Goal: Task Accomplishment & Management: Manage account settings

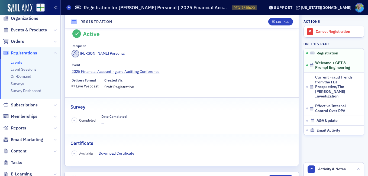
scroll to position [27, 0]
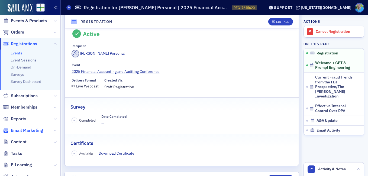
click at [32, 130] on span "Email Marketing" at bounding box center [27, 130] width 32 height 6
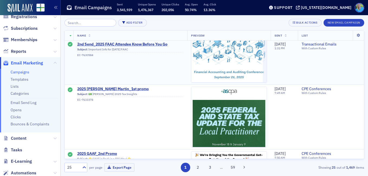
scroll to position [217, 0]
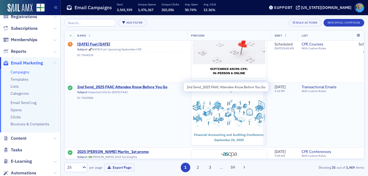
click at [127, 85] on span "2nd Send_2025 FAAC Attendee Know Before You Go" at bounding box center [130, 87] width 106 height 5
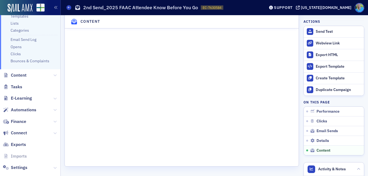
scroll to position [126, 0]
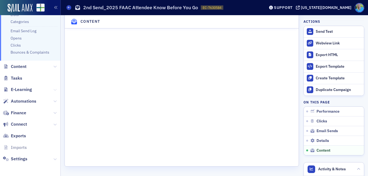
click at [53, 87] on button at bounding box center [54, 90] width 3 height 6
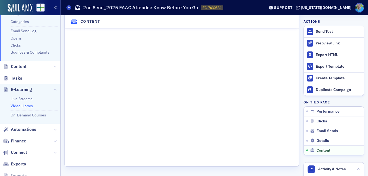
click at [30, 105] on link "Video Library" at bounding box center [22, 105] width 22 height 5
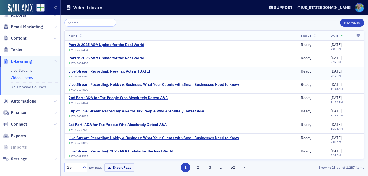
scroll to position [90, 0]
click at [117, 58] on div "Part 1: 2025 A&A Update for the Real World" at bounding box center [106, 58] width 76 height 5
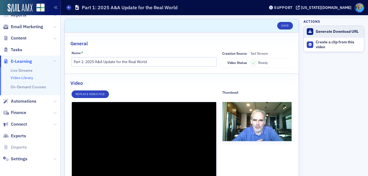
click at [325, 32] on div "Generate Download URL" at bounding box center [337, 31] width 45 height 5
click at [325, 32] on div "Download Video" at bounding box center [337, 31] width 45 height 5
click at [321, 31] on div "Download Video" at bounding box center [337, 31] width 45 height 5
click at [27, 77] on link "Video Library" at bounding box center [22, 77] width 22 height 5
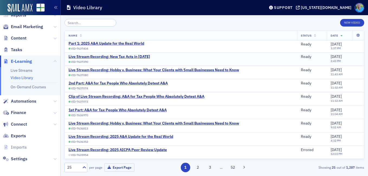
scroll to position [27, 0]
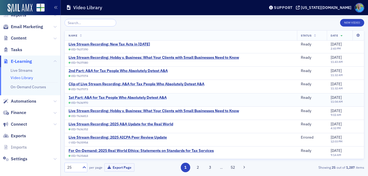
click at [136, 96] on div "1st Part: A&A for Tax People Who Absolutely Detest A&A" at bounding box center [117, 97] width 98 height 5
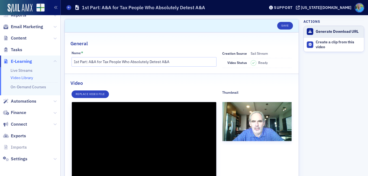
click at [328, 32] on div "Generate Download URL" at bounding box center [337, 31] width 45 height 5
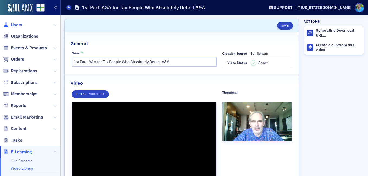
click at [19, 25] on span "Users" at bounding box center [16, 25] width 11 height 6
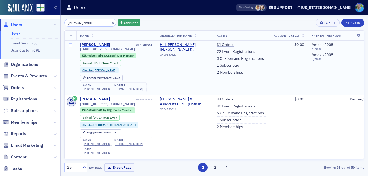
type input "paula wyatt"
click at [96, 45] on div "Paula Wyatt" at bounding box center [95, 44] width 30 height 5
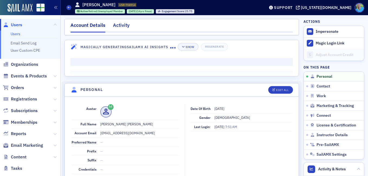
click at [118, 26] on div "Activity" at bounding box center [121, 27] width 17 height 10
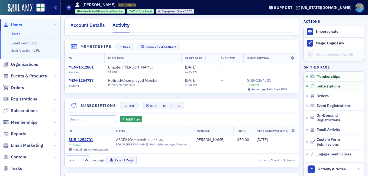
click at [94, 25] on div "Account Details" at bounding box center [87, 27] width 34 height 10
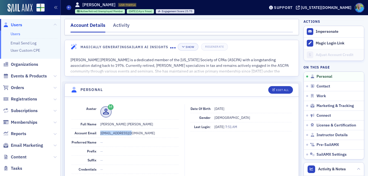
drag, startPoint x: 134, startPoint y: 133, endPoint x: 99, endPoint y: 133, distance: 35.7
click at [99, 133] on div "Account Email pwyattcpa@aol.com" at bounding box center [124, 133] width 107 height 9
copy dd "[EMAIL_ADDRESS][DOMAIN_NAME]"
click at [30, 147] on span "Email Marketing" at bounding box center [27, 145] width 32 height 6
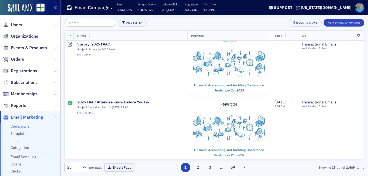
scroll to position [487, 0]
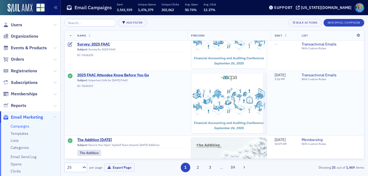
click at [145, 75] on span "2025 FAAC Attendee Know Before You Go" at bounding box center [130, 75] width 106 height 5
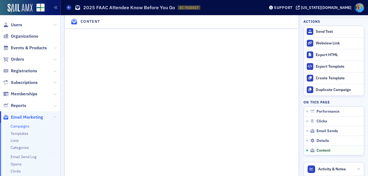
scroll to position [812, 0]
click at [25, 46] on span "Events & Products" at bounding box center [29, 48] width 36 height 6
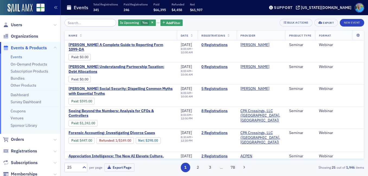
click at [77, 21] on input "search" at bounding box center [90, 23] width 52 height 8
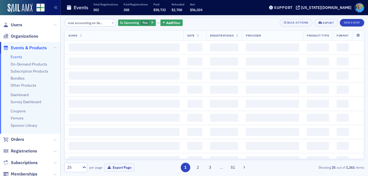
scroll to position [0, 13]
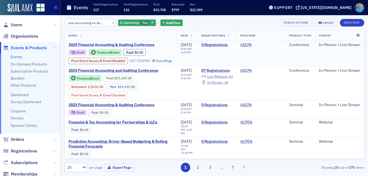
type input "financial accounting an dauditing"
click at [130, 45] on span "2025 Financial Accounting & Auditing Conference" at bounding box center [113, 44] width 91 height 5
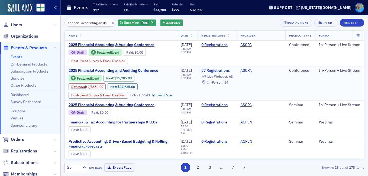
click at [118, 73] on span "2025 Financial Accounting and Auditing Conference" at bounding box center [113, 70] width 91 height 5
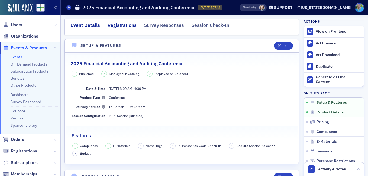
click at [127, 26] on div "Registrations" at bounding box center [121, 27] width 29 height 10
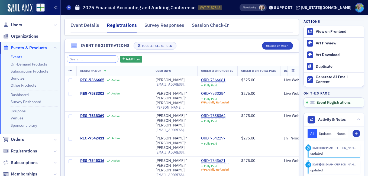
click at [89, 58] on input "search" at bounding box center [93, 59] width 52 height 8
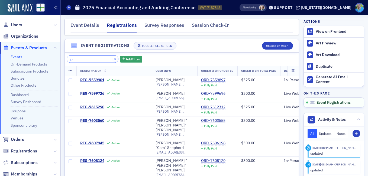
type input "jo"
click at [113, 60] on button "×" at bounding box center [115, 58] width 5 height 5
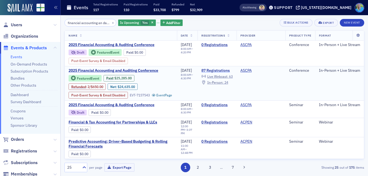
click at [208, 73] on link "87 Registrations" at bounding box center [216, 70] width 31 height 5
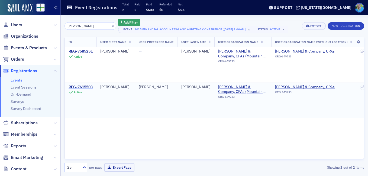
type input "poole"
click at [92, 86] on div "REG-7615503" at bounding box center [80, 87] width 24 height 5
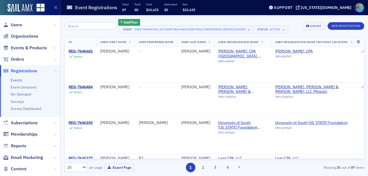
click at [85, 26] on input "search" at bounding box center [90, 26] width 52 height 8
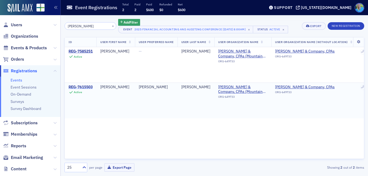
type input "poole"
click at [88, 85] on div "REG-7615503" at bounding box center [80, 87] width 24 height 5
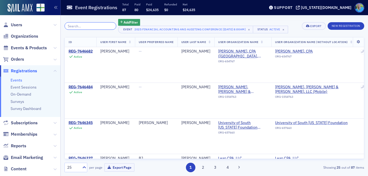
click at [80, 25] on input "search" at bounding box center [90, 26] width 52 height 8
click at [71, 25] on input "search" at bounding box center [90, 26] width 52 height 8
click at [17, 22] on span "Users" at bounding box center [16, 25] width 11 height 6
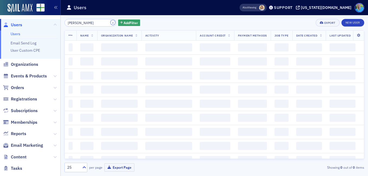
click at [110, 22] on button "×" at bounding box center [112, 22] width 5 height 5
click at [101, 22] on input "paula wyatt" at bounding box center [90, 23] width 52 height 8
click at [107, 22] on input "paula wyatt" at bounding box center [90, 23] width 52 height 8
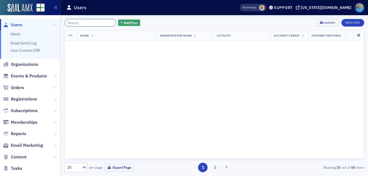
click at [106, 22] on input "search" at bounding box center [90, 23] width 52 height 8
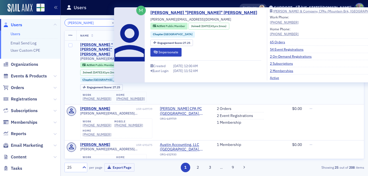
type input "bob poole"
click at [99, 43] on div "Robert "Bob" Poole" at bounding box center [107, 49] width 55 height 14
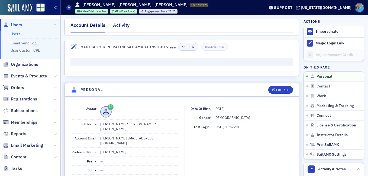
click at [117, 27] on div "Activity" at bounding box center [121, 27] width 17 height 10
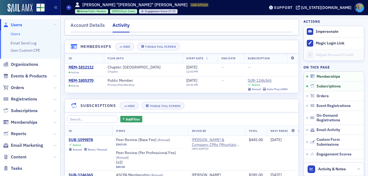
click at [19, 34] on link "Users" at bounding box center [16, 33] width 10 height 5
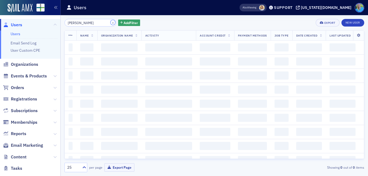
click at [110, 22] on button "×" at bounding box center [112, 22] width 5 height 5
click at [107, 23] on input "bob poole" at bounding box center [90, 23] width 52 height 8
click at [104, 23] on input "bob poole" at bounding box center [90, 23] width 52 height 8
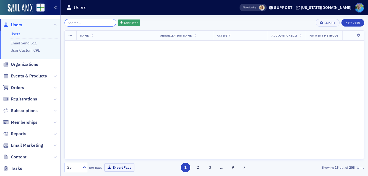
click at [104, 23] on input "search" at bounding box center [90, 23] width 52 height 8
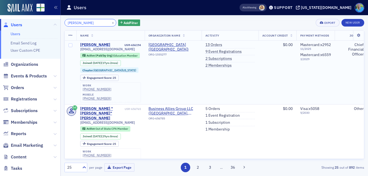
type input "william hughes"
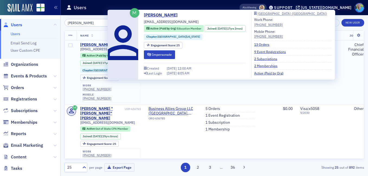
click at [87, 43] on div "William Hughes" at bounding box center [95, 44] width 30 height 5
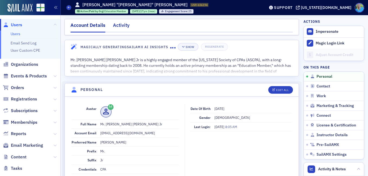
click at [122, 25] on div "Activity" at bounding box center [121, 27] width 17 height 10
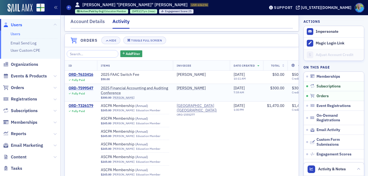
scroll to position [217, 0]
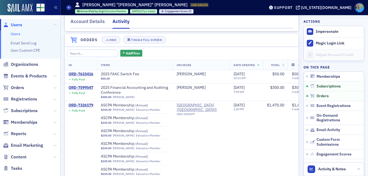
click at [18, 35] on link "Users" at bounding box center [16, 33] width 10 height 5
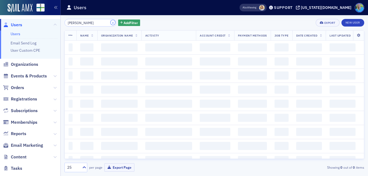
click at [110, 22] on button "×" at bounding box center [112, 22] width 5 height 5
click at [103, 22] on input "william hughes" at bounding box center [90, 23] width 52 height 8
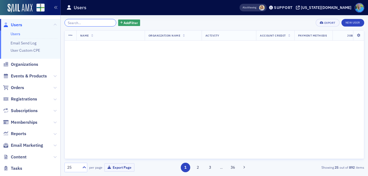
click at [87, 23] on input "search" at bounding box center [90, 23] width 52 height 8
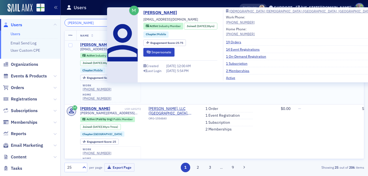
type input "phillip anthony"
click at [94, 43] on div "[PERSON_NAME]" at bounding box center [95, 44] width 30 height 5
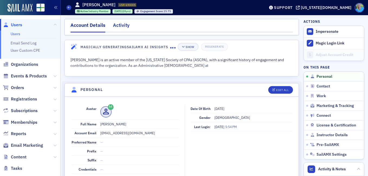
click at [121, 26] on div "Activity" at bounding box center [121, 27] width 17 height 10
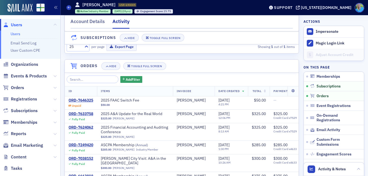
scroll to position [81, 0]
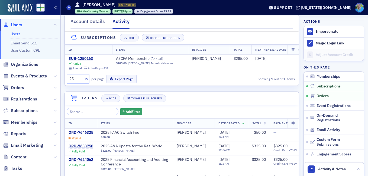
drag, startPoint x: 14, startPoint y: 33, endPoint x: 21, endPoint y: 34, distance: 7.4
click at [14, 33] on link "Users" at bounding box center [16, 33] width 10 height 5
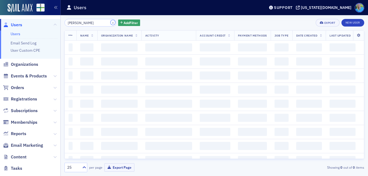
click at [110, 23] on button "×" at bounding box center [112, 22] width 5 height 5
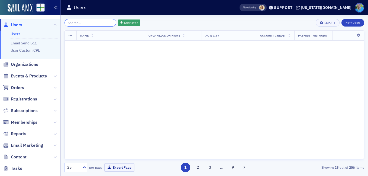
click at [106, 22] on input "phillip anthony" at bounding box center [90, 23] width 52 height 8
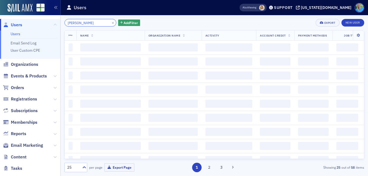
drag, startPoint x: 78, startPoint y: 22, endPoint x: 83, endPoint y: 22, distance: 4.1
click at [78, 22] on input "debbie orton" at bounding box center [90, 23] width 52 height 8
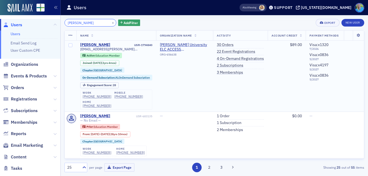
type input "debbie norton"
click at [101, 45] on div "Debbie Norton" at bounding box center [95, 44] width 30 height 5
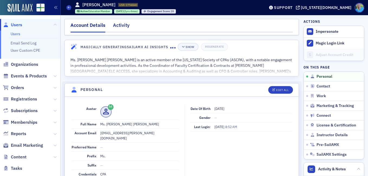
click at [127, 28] on div "Activity" at bounding box center [121, 27] width 17 height 10
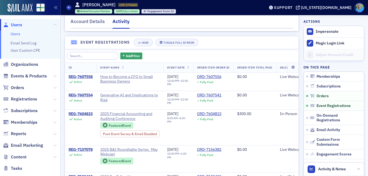
scroll to position [379, 0]
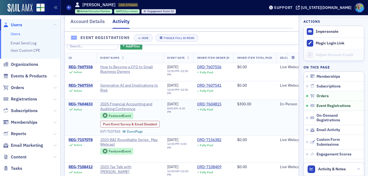
click at [76, 107] on div "REG-7604833" at bounding box center [80, 104] width 24 height 5
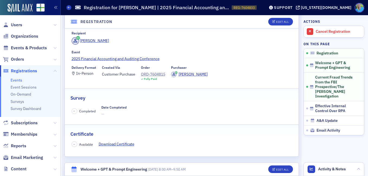
scroll to position [11, 0]
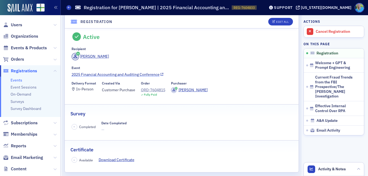
click at [82, 74] on link "2025 Financial Accounting and Auditing Conference" at bounding box center [181, 75] width 220 height 6
click at [38, 47] on span "Events & Products" at bounding box center [29, 48] width 36 height 6
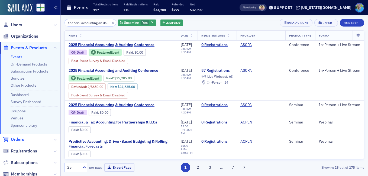
click at [14, 139] on span "Orders" at bounding box center [17, 139] width 13 height 6
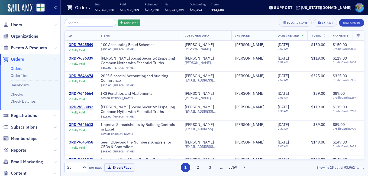
drag, startPoint x: 20, startPoint y: 24, endPoint x: 24, endPoint y: 24, distance: 3.8
click at [20, 24] on span "Users" at bounding box center [16, 25] width 11 height 6
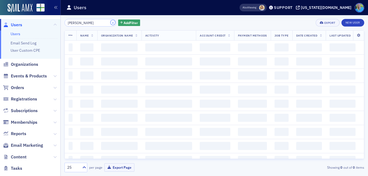
click at [110, 24] on button "×" at bounding box center [112, 22] width 5 height 5
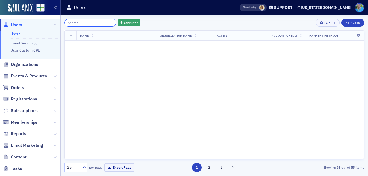
click at [101, 22] on input "search" at bounding box center [90, 23] width 52 height 8
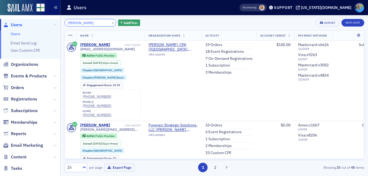
type input "ralph mullins"
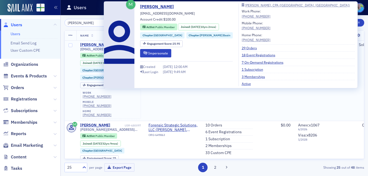
click at [90, 45] on div "Ralph Mullins" at bounding box center [95, 44] width 30 height 5
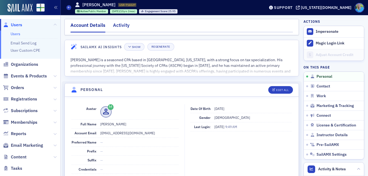
click at [118, 27] on div "Activity" at bounding box center [121, 27] width 17 height 10
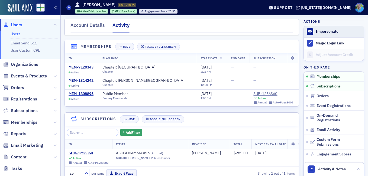
click at [316, 31] on button "Impersonate" at bounding box center [326, 31] width 23 height 5
click at [92, 28] on div "Account Details" at bounding box center [87, 27] width 34 height 10
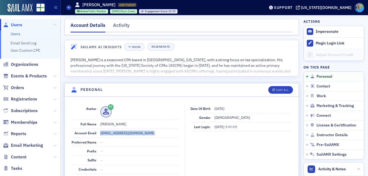
drag, startPoint x: 146, startPoint y: 136, endPoint x: 98, endPoint y: 130, distance: 48.2
click at [98, 130] on div "Account Email ralphmullins@mullinsats.com" at bounding box center [124, 133] width 107 height 9
copy dd "ralphmullins@mullinsats.com"
click at [19, 87] on span "Orders" at bounding box center [17, 88] width 13 height 6
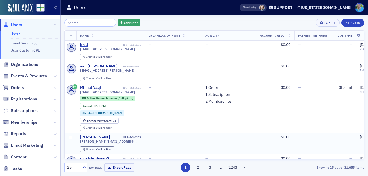
click at [238, 140] on td "—" at bounding box center [228, 143] width 55 height 21
click at [12, 86] on span "Orders" at bounding box center [17, 88] width 13 height 6
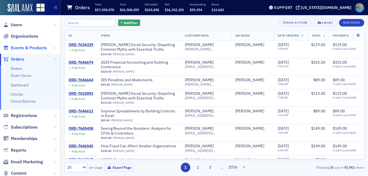
click at [22, 50] on span "Events & Products" at bounding box center [29, 48] width 36 height 6
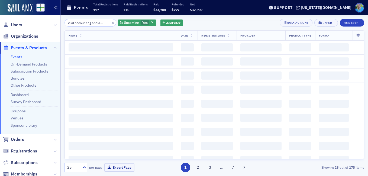
scroll to position [0, 13]
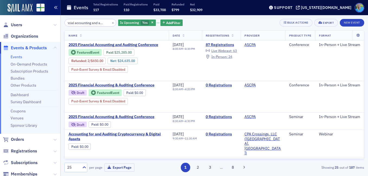
type input "financial accounting and auditing"
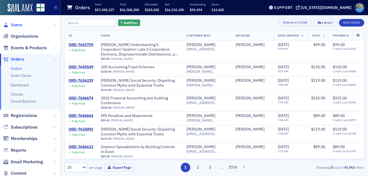
click at [21, 25] on span "Users" at bounding box center [16, 25] width 11 height 6
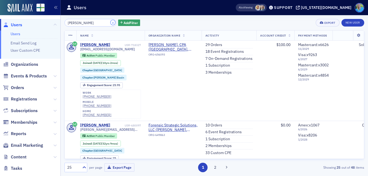
click at [110, 23] on button "×" at bounding box center [112, 22] width 5 height 5
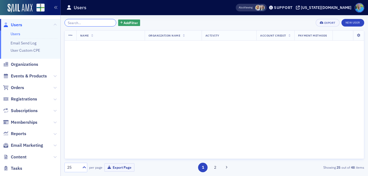
click at [104, 23] on input "search" at bounding box center [90, 23] width 52 height 8
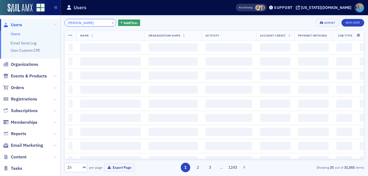
type input "brett holt"
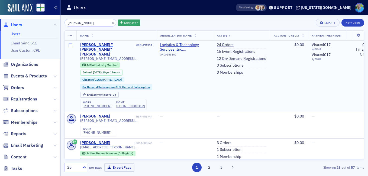
click at [99, 43] on div "Jason "Brett" Holt" at bounding box center [107, 49] width 55 height 14
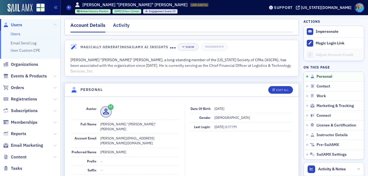
click at [117, 26] on div "Activity" at bounding box center [121, 27] width 17 height 10
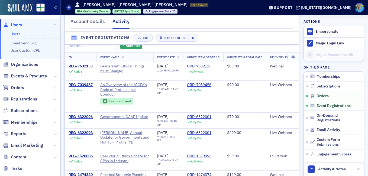
scroll to position [406, 0]
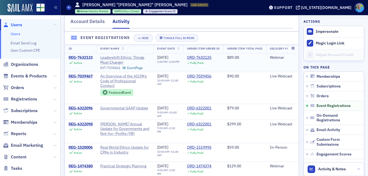
click at [87, 60] on div "REG-7632133" at bounding box center [80, 57] width 24 height 5
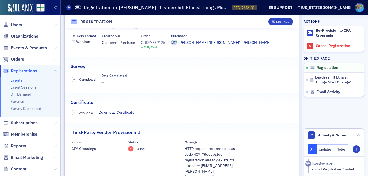
scroll to position [46, 0]
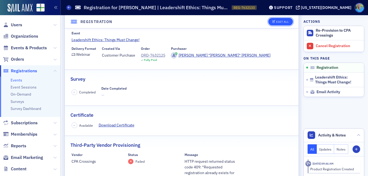
click at [276, 22] on div "Edit All" at bounding box center [282, 21] width 12 height 3
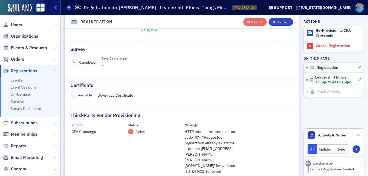
scroll to position [123, 0]
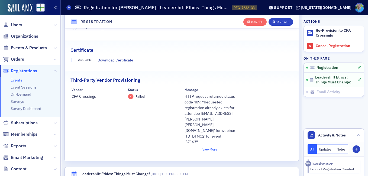
click at [207, 147] on button "View More" at bounding box center [209, 149] width 51 height 5
click at [207, 147] on button "View Less" at bounding box center [209, 149] width 51 height 5
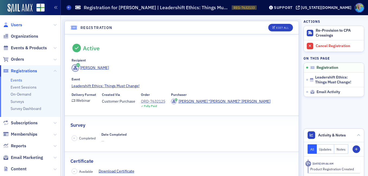
click at [12, 24] on span "Users" at bounding box center [16, 25] width 11 height 6
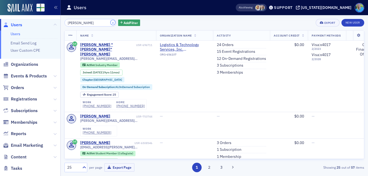
click at [110, 23] on button "×" at bounding box center [112, 22] width 5 height 5
click at [103, 23] on input "brett holt" at bounding box center [90, 23] width 52 height 8
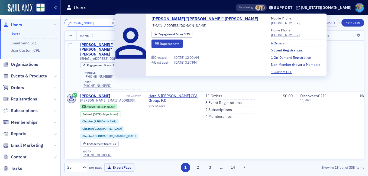
type input "jay johnson"
click at [104, 45] on div "John "Jay" Johnson" at bounding box center [101, 49] width 43 height 14
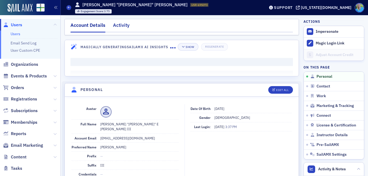
click at [117, 27] on div "Activity" at bounding box center [121, 27] width 17 height 10
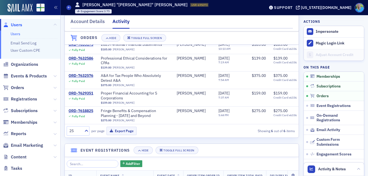
scroll to position [27, 0]
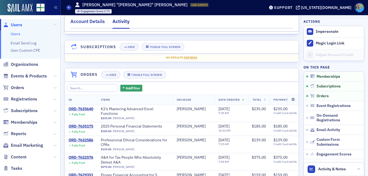
click at [91, 22] on div "Account Details" at bounding box center [87, 23] width 34 height 10
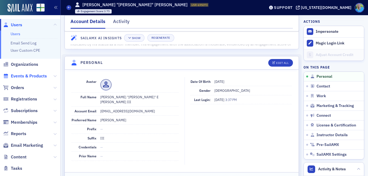
click at [23, 75] on span "Events & Products" at bounding box center [29, 76] width 36 height 6
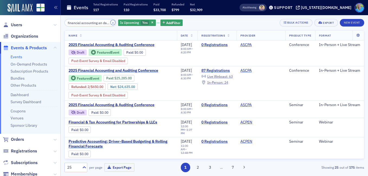
click at [110, 21] on button "×" at bounding box center [112, 22] width 5 height 5
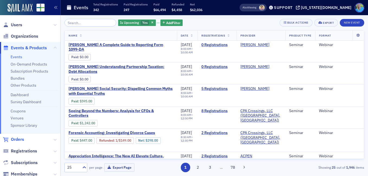
click at [20, 138] on span "Orders" at bounding box center [17, 139] width 13 height 6
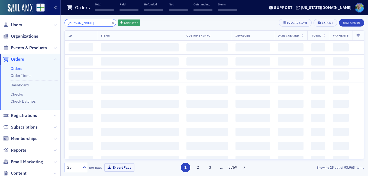
type input "paul annan"
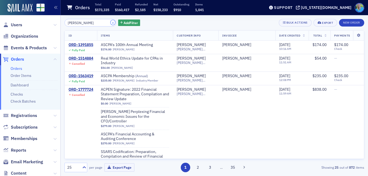
click at [110, 23] on button "×" at bounding box center [112, 22] width 5 height 5
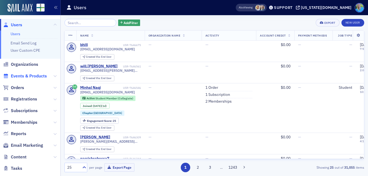
click at [37, 75] on span "Events & Products" at bounding box center [29, 76] width 36 height 6
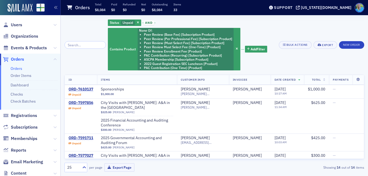
scroll to position [244, 0]
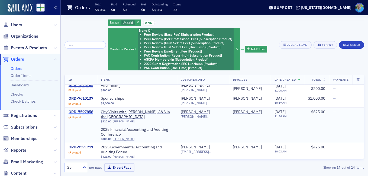
click at [89, 111] on div "ORD-7597856" at bounding box center [80, 112] width 25 height 5
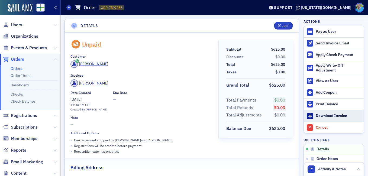
click at [320, 115] on div "Download Invoice" at bounding box center [337, 115] width 45 height 5
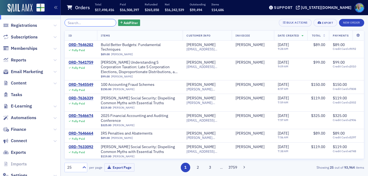
scroll to position [107, 0]
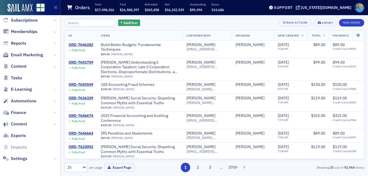
click at [53, 89] on icon at bounding box center [54, 89] width 3 height 3
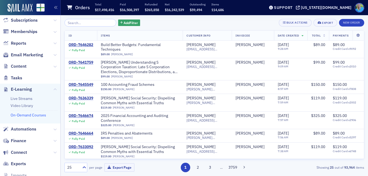
click at [42, 114] on link "On-Demand Courses" at bounding box center [28, 115] width 35 height 5
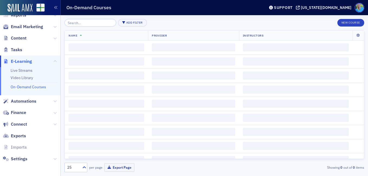
scroll to position [62, 0]
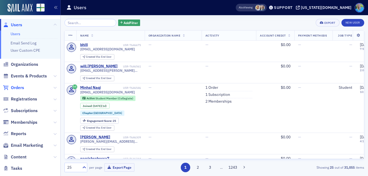
click at [21, 87] on span "Orders" at bounding box center [17, 88] width 13 height 6
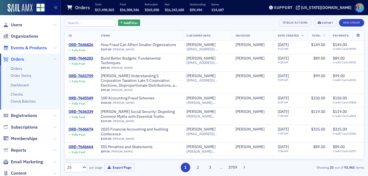
click at [37, 48] on span "Events & Products" at bounding box center [29, 48] width 36 height 6
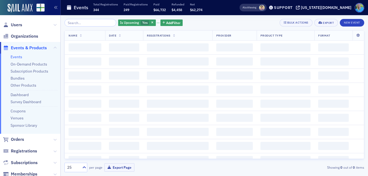
click at [88, 22] on input "search" at bounding box center [90, 23] width 52 height 8
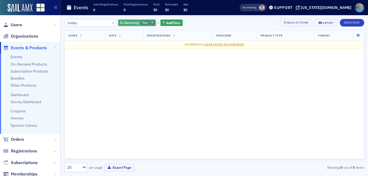
type input "hobby"
click at [150, 21] on span "button" at bounding box center [152, 22] width 5 height 5
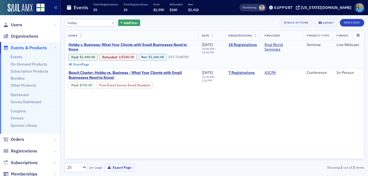
click at [94, 44] on span "Hobby v. Business: What Your Clients with Small Businesses Need to Know" at bounding box center [131, 46] width 126 height 9
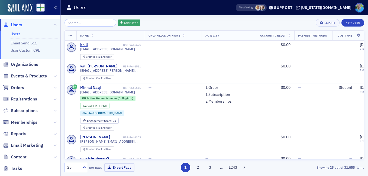
click at [32, 75] on span "Events & Products" at bounding box center [29, 76] width 36 height 6
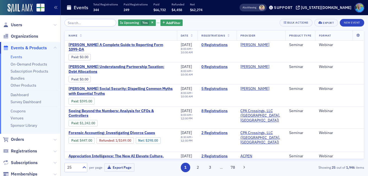
click at [103, 23] on input "search" at bounding box center [90, 23] width 52 height 8
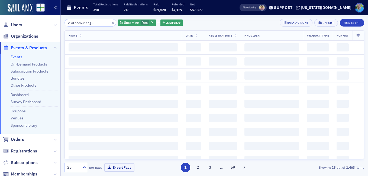
scroll to position [0, 21]
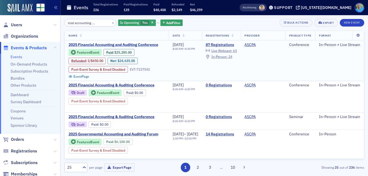
type input "2025 financial accounting and auditing"
click at [121, 43] on span "2025 Financial Accounting and Auditing Conference" at bounding box center [113, 44] width 91 height 5
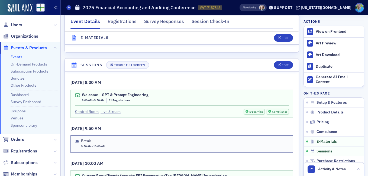
scroll to position [839, 0]
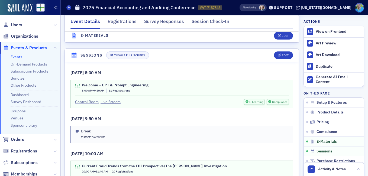
click at [89, 99] on link "Control Room" at bounding box center [87, 102] width 24 height 6
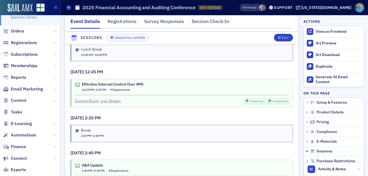
scroll to position [135, 0]
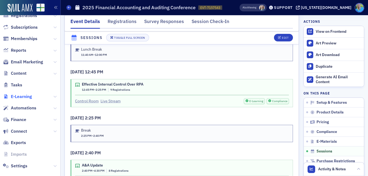
click at [30, 95] on span "E-Learning" at bounding box center [21, 97] width 21 height 6
click at [31, 60] on span "Email Marketing" at bounding box center [27, 62] width 32 height 6
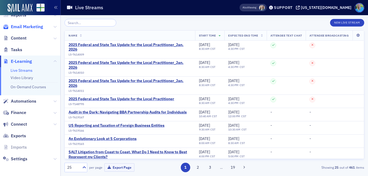
scroll to position [55, 0]
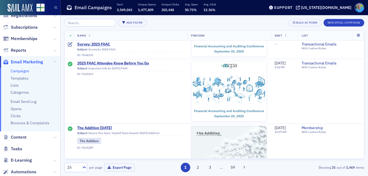
scroll to position [487, 0]
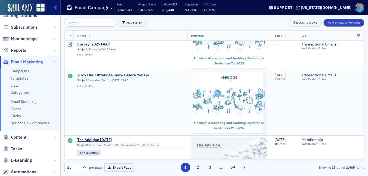
click at [109, 74] on span "2025 FAAC Attendee Know Before You Go" at bounding box center [130, 75] width 106 height 5
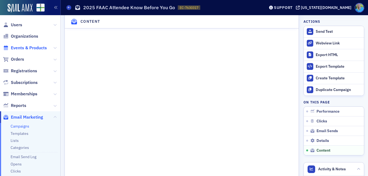
click at [29, 48] on span "Events & Products" at bounding box center [29, 48] width 36 height 6
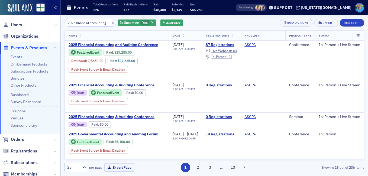
scroll to position [0, 21]
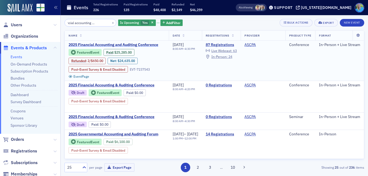
click at [122, 45] on span "2025 Financial Accounting and Auditing Conference" at bounding box center [113, 44] width 91 height 5
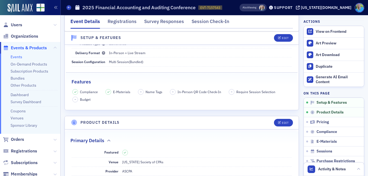
scroll to position [54, 0]
click at [282, 119] on button "Edit" at bounding box center [283, 123] width 19 height 8
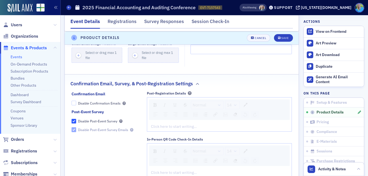
scroll to position [896, 0]
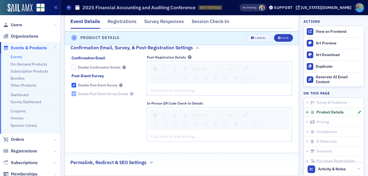
click at [189, 89] on div "rdw-editor" at bounding box center [219, 91] width 136 height 6
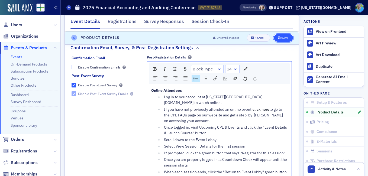
click at [278, 40] on button "Save" at bounding box center [283, 38] width 19 height 8
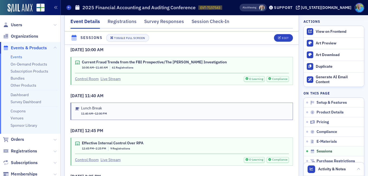
scroll to position [923, 0]
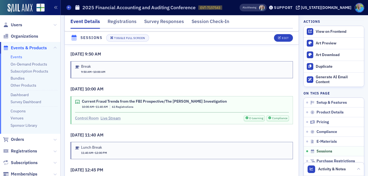
click at [90, 115] on link "Control Room" at bounding box center [87, 118] width 24 height 6
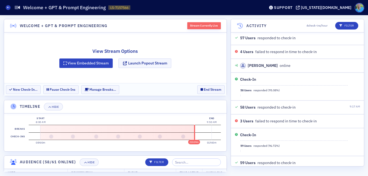
scroll to position [613, 0]
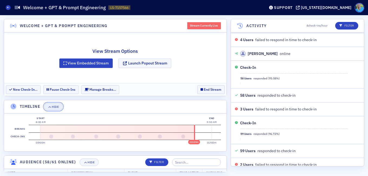
click at [50, 107] on icon "button" at bounding box center [49, 106] width 3 height 3
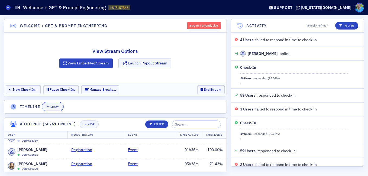
scroll to position [653, 0]
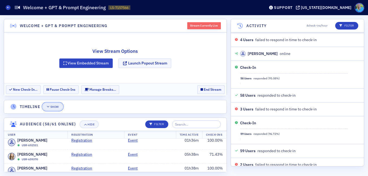
click at [52, 108] on div "Show" at bounding box center [54, 106] width 8 height 3
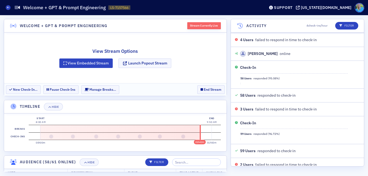
click at [233, 170] on div "Welcome + GPT & Prompt Engineering Stream Currently Live View Stream Options Vi…" at bounding box center [184, 95] width 368 height 161
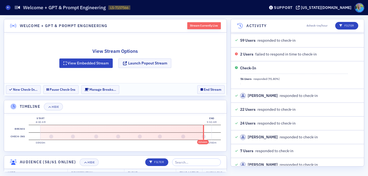
scroll to position [737, 0]
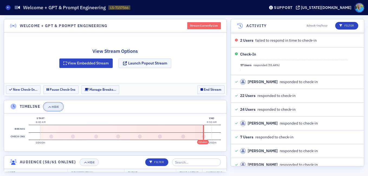
click at [54, 105] on div "Hide" at bounding box center [55, 106] width 7 height 3
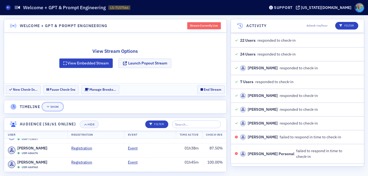
scroll to position [821, 0]
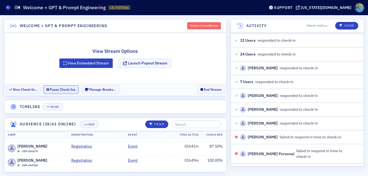
click at [70, 88] on button "Pause Check-Ins" at bounding box center [60, 89] width 35 height 8
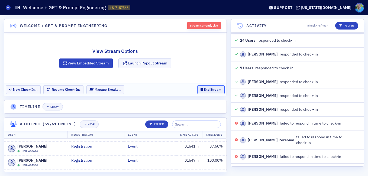
click at [207, 91] on button "End Stream" at bounding box center [210, 89] width 27 height 8
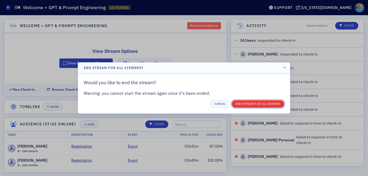
click at [236, 104] on button "End Stream for all Viewers" at bounding box center [257, 104] width 53 height 8
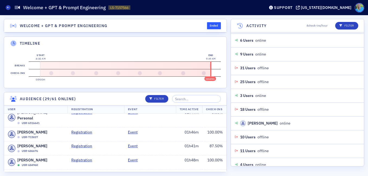
scroll to position [1069, 0]
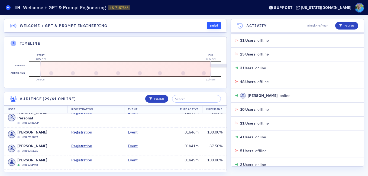
click at [8, 8] on icon at bounding box center [8, 7] width 2 height 2
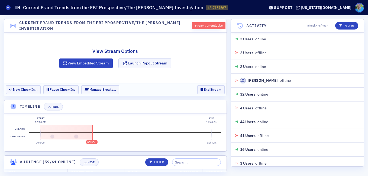
scroll to position [171, 0]
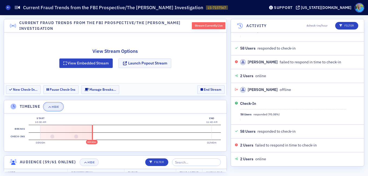
click at [58, 107] on div "Hide" at bounding box center [55, 106] width 7 height 3
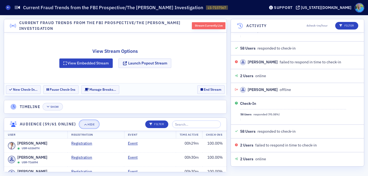
click at [89, 124] on div "Hide" at bounding box center [90, 124] width 7 height 3
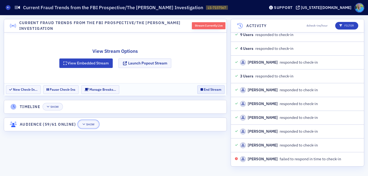
scroll to position [848, 0]
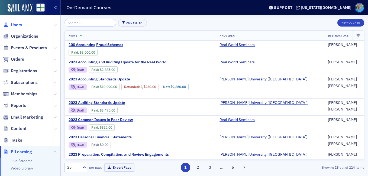
click at [19, 25] on span "Users" at bounding box center [16, 25] width 11 height 6
click at [73, 24] on input "search" at bounding box center [90, 23] width 52 height 8
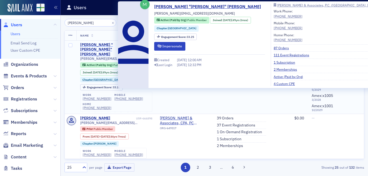
type input "[PERSON_NAME]"
click at [91, 45] on div "[PERSON_NAME] "[PERSON_NAME]" [PERSON_NAME]" at bounding box center [107, 49] width 55 height 14
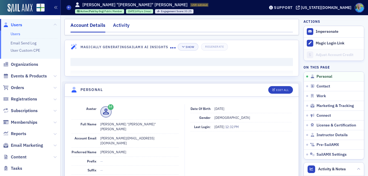
click at [127, 26] on div "Activity" at bounding box center [121, 27] width 17 height 10
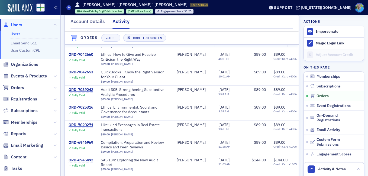
scroll to position [334, 0]
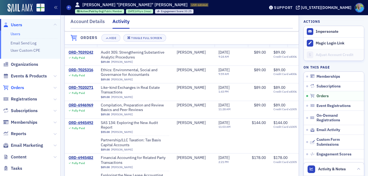
click at [20, 87] on span "Orders" at bounding box center [17, 88] width 13 height 6
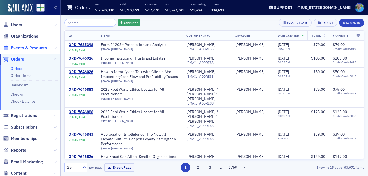
click at [40, 47] on span "Events & Products" at bounding box center [29, 48] width 36 height 6
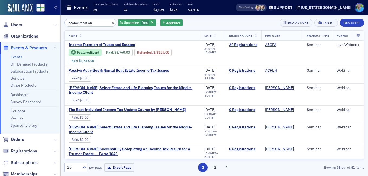
click at [83, 21] on input "income tacation" at bounding box center [90, 23] width 52 height 8
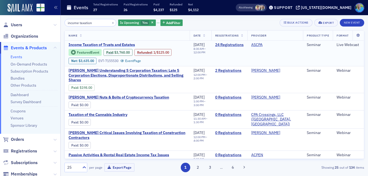
type input "income taxation"
click at [119, 44] on span "Income Taxation of Trusts and Estates" at bounding box center [113, 44] width 91 height 5
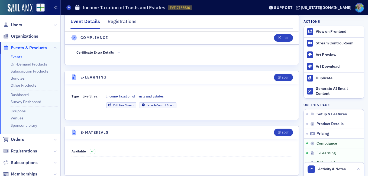
scroll to position [704, 0]
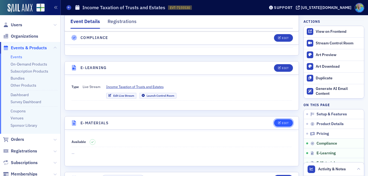
click at [282, 124] on div "Edit" at bounding box center [284, 123] width 7 height 3
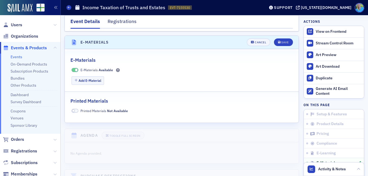
scroll to position [788, 0]
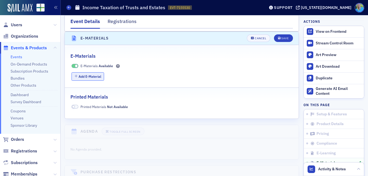
click at [85, 77] on button "Add E-Material" at bounding box center [87, 76] width 33 height 8
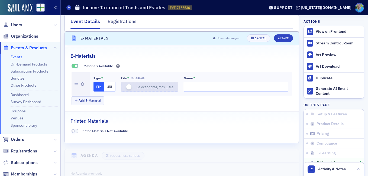
click at [129, 86] on icon "button" at bounding box center [128, 86] width 5 height 5
type input "[PERSON_NAME] Income Taxation of Estates and Trusts"
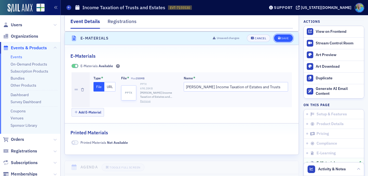
click at [274, 38] on button "Save" at bounding box center [283, 38] width 19 height 8
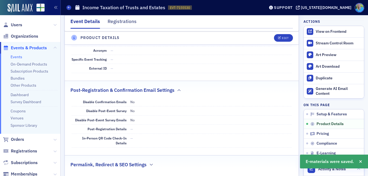
scroll to position [247, 0]
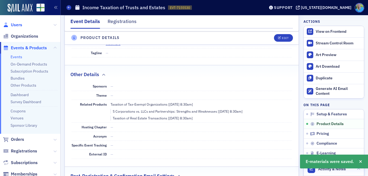
click at [20, 24] on span "Users" at bounding box center [16, 25] width 11 height 6
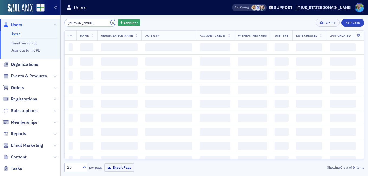
click at [110, 24] on button "×" at bounding box center [112, 22] width 5 height 5
click at [106, 23] on input "frank tobin" at bounding box center [90, 23] width 52 height 8
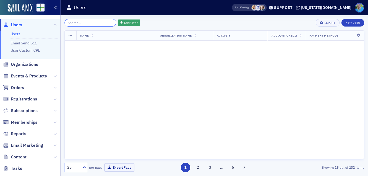
click at [106, 22] on input "search" at bounding box center [90, 23] width 52 height 8
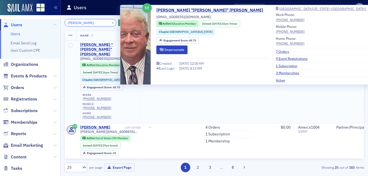
type input "greg carnes"
click at [104, 45] on div "Gregory "Greg" Carnes" at bounding box center [101, 49] width 43 height 14
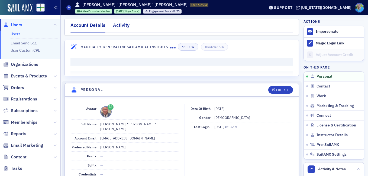
click at [116, 27] on div "Activity" at bounding box center [121, 27] width 17 height 10
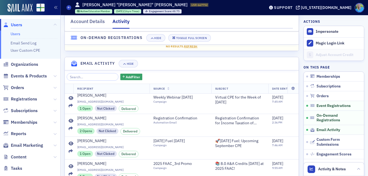
scroll to position [379, 0]
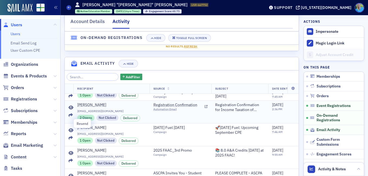
click at [70, 117] on icon at bounding box center [70, 115] width 4 height 4
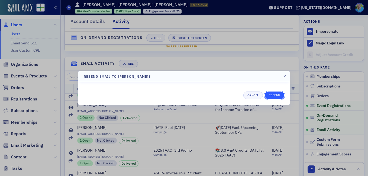
click at [270, 94] on button "Resend" at bounding box center [273, 95] width 19 height 8
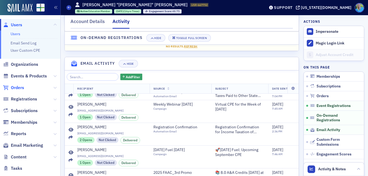
click at [19, 89] on span "Orders" at bounding box center [17, 88] width 13 height 6
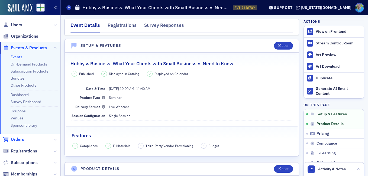
click at [18, 141] on span "Orders" at bounding box center [17, 139] width 13 height 6
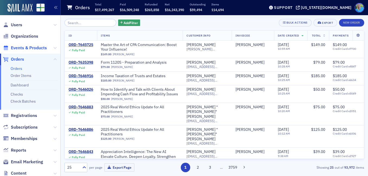
click at [27, 49] on span "Events & Products" at bounding box center [29, 48] width 36 height 6
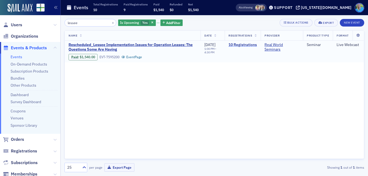
type input "lessee"
click at [247, 44] on link "10 Registrations" at bounding box center [242, 44] width 28 height 5
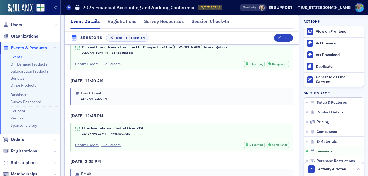
scroll to position [950, 0]
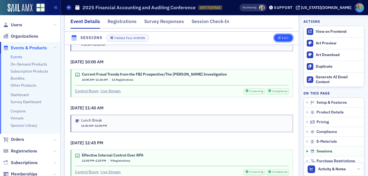
click at [281, 37] on div "Edit" at bounding box center [284, 38] width 7 height 3
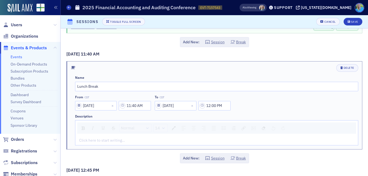
scroll to position [298, 0]
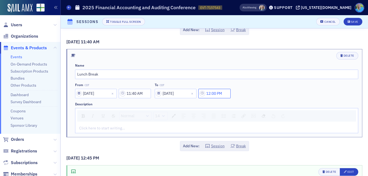
click at [217, 93] on input "12:00 PM" at bounding box center [214, 93] width 32 height 9
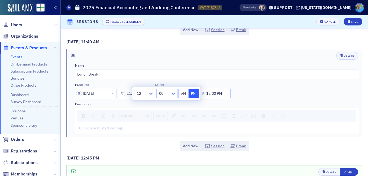
click at [173, 92] on icon at bounding box center [172, 93] width 5 height 5
click at [165, 145] on div "15" at bounding box center [167, 148] width 14 height 6
type input "12:15 PM"
click at [275, 144] on div "Add New: Session Break" at bounding box center [214, 146] width 296 height 10
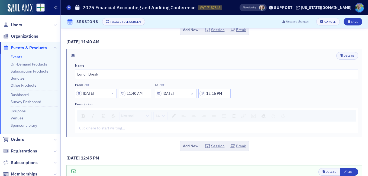
click at [267, 146] on div "Add New: Session Break" at bounding box center [214, 146] width 296 height 10
click at [215, 146] on button "Session" at bounding box center [214, 146] width 19 height 6
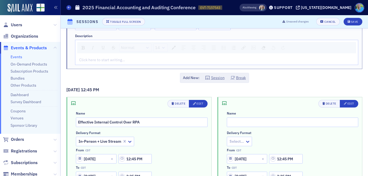
scroll to position [379, 0]
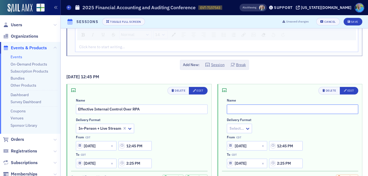
drag, startPoint x: 238, startPoint y: 112, endPoint x: 237, endPoint y: 108, distance: 4.2
click at [237, 108] on input "text" at bounding box center [293, 108] width 132 height 9
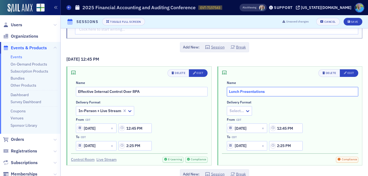
scroll to position [406, 0]
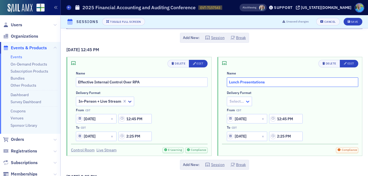
type input "Lunch Presentations"
click at [246, 101] on icon at bounding box center [247, 101] width 5 height 5
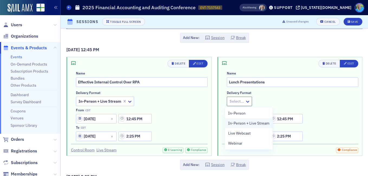
click at [240, 124] on span "In-Person + Live Stream" at bounding box center [248, 123] width 41 height 6
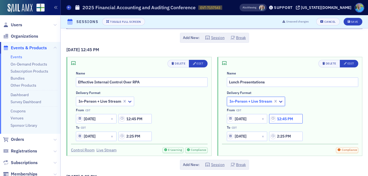
click at [282, 120] on input "12:45 PM" at bounding box center [285, 118] width 33 height 9
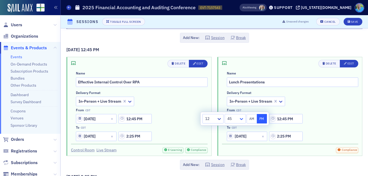
click at [242, 119] on icon at bounding box center [240, 118] width 5 height 5
click at [230, 145] on span "15" at bounding box center [230, 146] width 4 height 6
type input "12:15 PM"
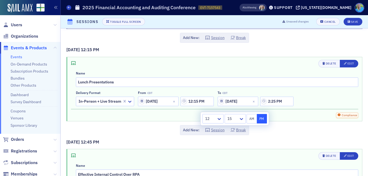
click at [308, 121] on div "Delete Edit Name Lunch Presentations Delivery format In-Person + Live Stream Fr…" at bounding box center [214, 89] width 296 height 64
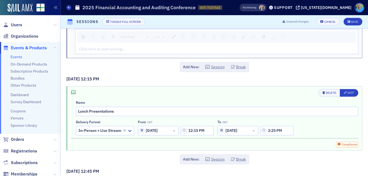
scroll to position [379, 0]
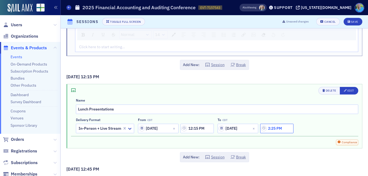
click at [274, 129] on input "2:25 PM" at bounding box center [276, 128] width 33 height 9
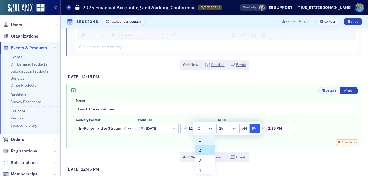
click at [212, 128] on icon at bounding box center [210, 129] width 3 height 2
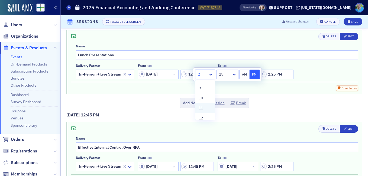
scroll to position [83, 0]
click at [202, 111] on span "12" at bounding box center [200, 114] width 4 height 6
click at [235, 73] on icon at bounding box center [233, 74] width 5 height 5
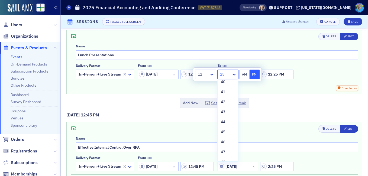
scroll to position [406, 0]
click at [225, 129] on span "45" at bounding box center [223, 131] width 4 height 6
type input "12:45 PM"
click at [268, 104] on div "Add New: Session Break" at bounding box center [214, 103] width 296 height 10
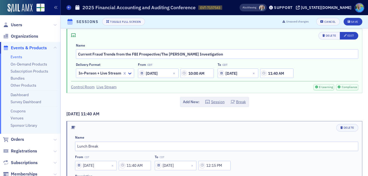
scroll to position [217, 0]
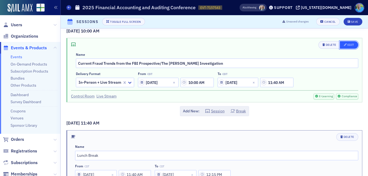
click at [347, 44] on div "Edit" at bounding box center [350, 44] width 7 height 3
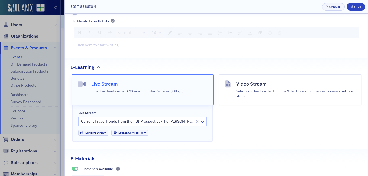
scroll to position [244, 0]
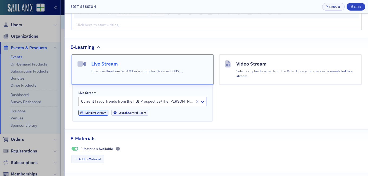
click at [103, 114] on link "Edit Live Stream" at bounding box center [93, 113] width 30 height 6
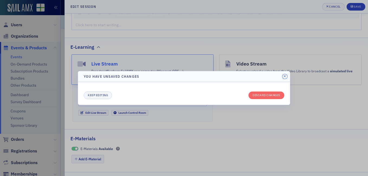
click at [284, 76] on icon "button" at bounding box center [284, 76] width 2 height 3
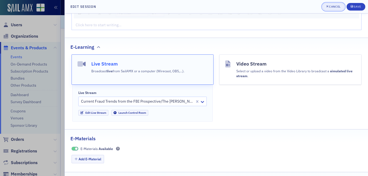
click at [330, 8] on div "Cancel" at bounding box center [334, 6] width 11 height 3
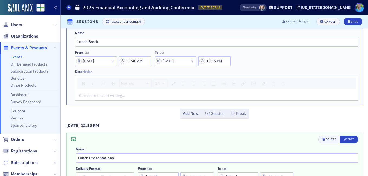
scroll to position [321, 0]
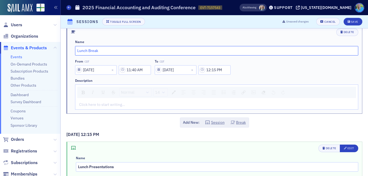
click at [103, 51] on input "Lunch Break" at bounding box center [216, 50] width 283 height 9
click at [343, 32] on div "Delete" at bounding box center [348, 32] width 11 height 3
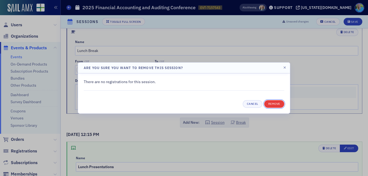
click at [269, 104] on button "Remove" at bounding box center [274, 104] width 20 height 8
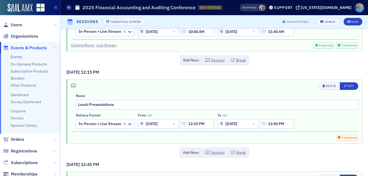
scroll to position [267, 0]
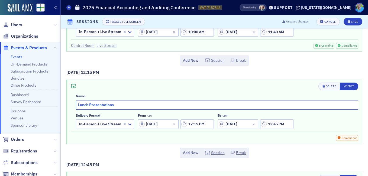
click at [90, 105] on input "Lunch Presentations" at bounding box center [217, 104] width 282 height 9
type input "Lunch Break & Presentations"
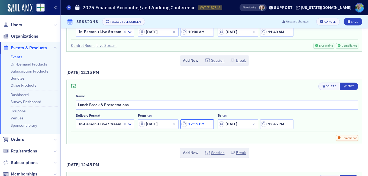
click at [198, 125] on input "12:15 PM" at bounding box center [196, 123] width 33 height 9
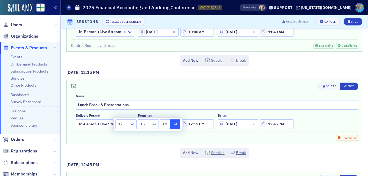
click at [132, 126] on icon at bounding box center [131, 124] width 5 height 5
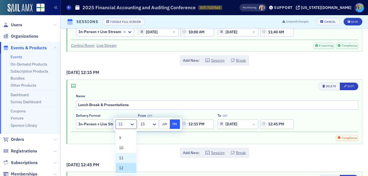
click at [127, 156] on div "11" at bounding box center [126, 158] width 14 height 6
type input "11:15 PM"
click at [156, 125] on icon at bounding box center [154, 124] width 5 height 5
select select "8"
select select "2025"
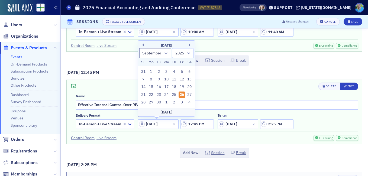
click at [156, 125] on input "09/26/2025" at bounding box center [158, 123] width 41 height 9
click at [195, 124] on input "12:45 PM" at bounding box center [196, 123] width 33 height 9
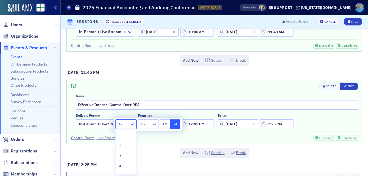
click at [132, 124] on icon at bounding box center [131, 124] width 5 height 5
click at [123, 158] on span "11" at bounding box center [121, 158] width 4 height 6
type input "11:45 PM"
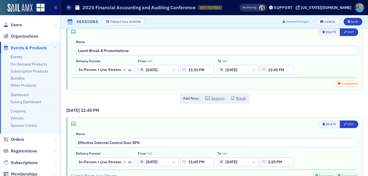
scroll to position [503, 0]
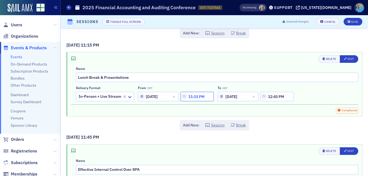
click at [203, 97] on input "11:15 PM" at bounding box center [196, 96] width 33 height 9
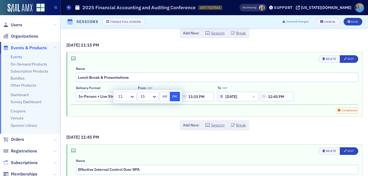
click at [167, 98] on button "AM" at bounding box center [164, 96] width 10 height 9
type input "11:15 AM"
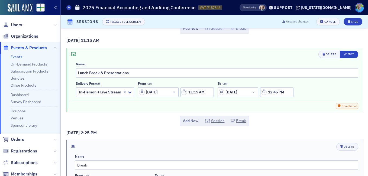
scroll to position [259, 0]
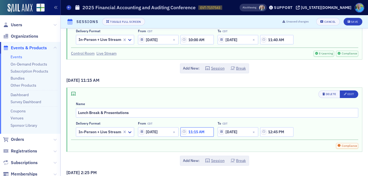
click at [197, 131] on input "11:15 AM" at bounding box center [196, 131] width 33 height 9
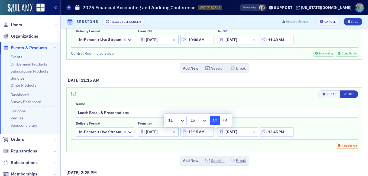
click at [204, 121] on icon at bounding box center [204, 121] width 3 height 2
click at [194, 129] on span "40" at bounding box center [193, 127] width 4 height 6
type input "11:40 AM"
click at [283, 121] on div "To CDT" at bounding box center [255, 123] width 76 height 4
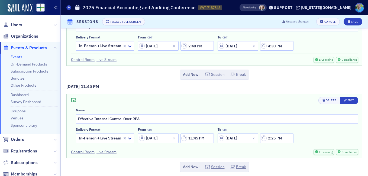
scroll to position [557, 0]
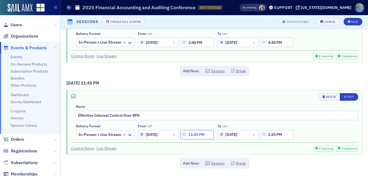
click at [193, 136] on input "11:45 PM" at bounding box center [196, 134] width 33 height 9
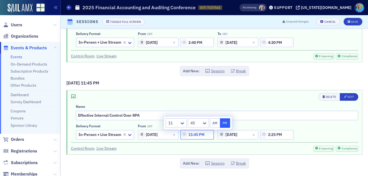
click at [193, 136] on input "11:45 PM" at bounding box center [196, 134] width 33 height 9
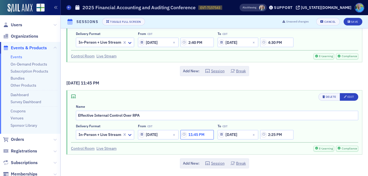
click at [193, 133] on input "11:45 PM" at bounding box center [196, 134] width 33 height 9
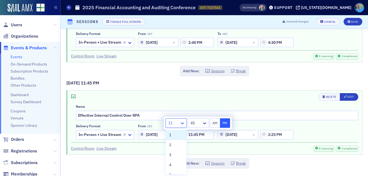
click at [181, 121] on icon at bounding box center [181, 122] width 5 height 5
click at [173, 167] on span "12" at bounding box center [171, 168] width 4 height 6
type input "12:45 PM"
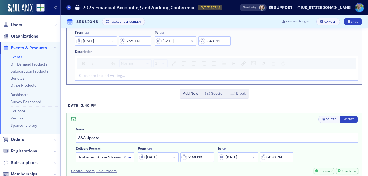
scroll to position [557, 0]
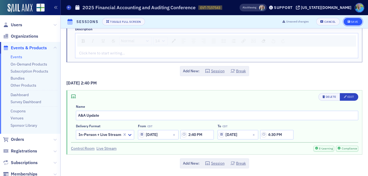
click at [350, 21] on div "Save" at bounding box center [353, 21] width 7 height 3
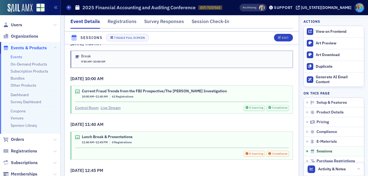
scroll to position [963, 0]
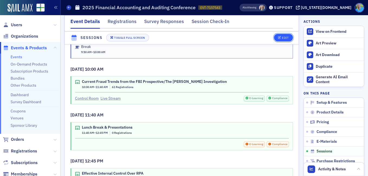
click at [281, 38] on div "Edit" at bounding box center [284, 38] width 7 height 3
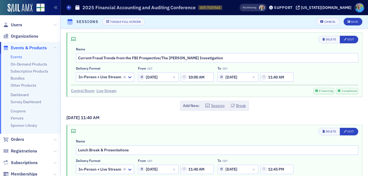
scroll to position [244, 0]
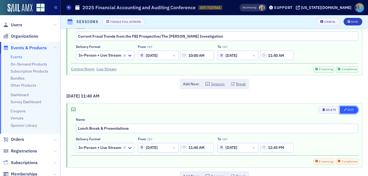
click at [343, 109] on icon "button" at bounding box center [344, 109] width 3 height 3
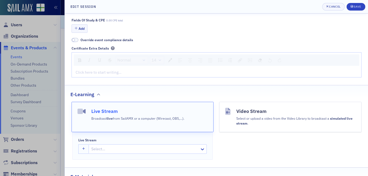
scroll to position [162, 0]
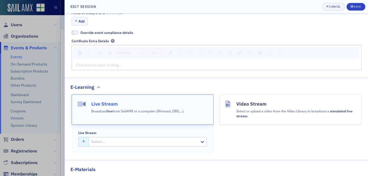
click at [85, 140] on button "button" at bounding box center [83, 141] width 11 height 9
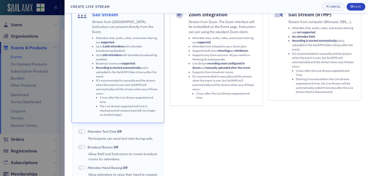
scroll to position [0, 0]
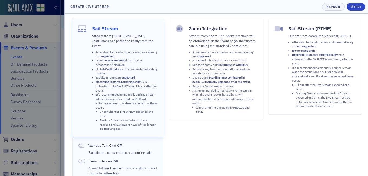
click at [206, 80] on strong "manually uploaded after the event" at bounding box center [227, 82] width 45 height 4
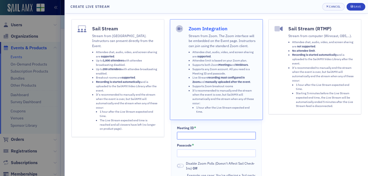
click at [197, 134] on input "Meeting ID *" at bounding box center [216, 136] width 79 height 8
paste input "854 5583 2959"
type input "854 5583 2959"
click at [282, 137] on div "Sail Stream (RTMP) Stream from computer (Wirecast, OBS,…). Attendee chat, audio…" at bounding box center [314, 168] width 93 height 299
click at [207, 155] on input "Passcode *" at bounding box center [216, 153] width 79 height 8
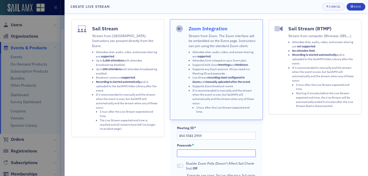
paste input "107042"
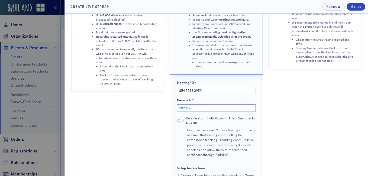
scroll to position [27, 0]
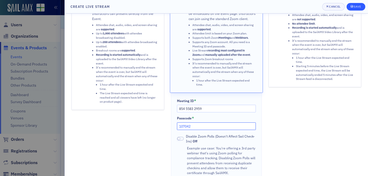
type input "107042"
click at [358, 6] on div "Save" at bounding box center [356, 6] width 7 height 3
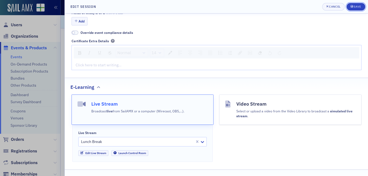
click at [356, 3] on button "Save" at bounding box center [355, 7] width 19 height 8
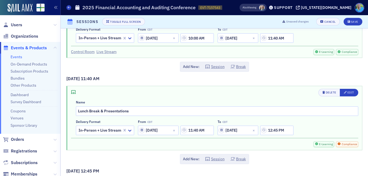
scroll to position [244, 0]
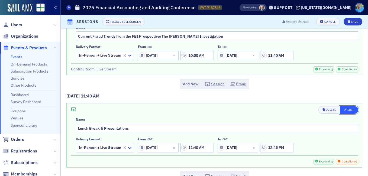
click at [339, 110] on button "Edit" at bounding box center [348, 110] width 18 height 8
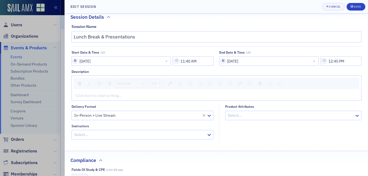
scroll to position [0, 0]
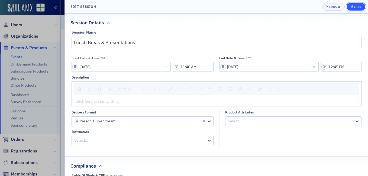
click at [355, 5] on div "Save" at bounding box center [356, 6] width 7 height 3
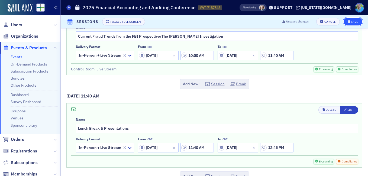
click at [350, 21] on div "Save" at bounding box center [353, 21] width 7 height 3
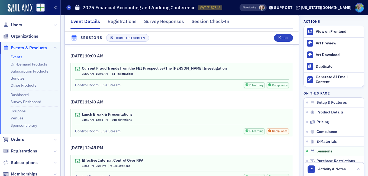
scroll to position [943, 0]
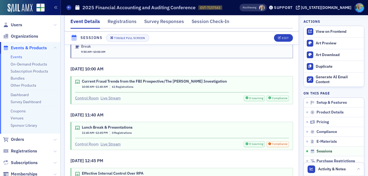
click at [88, 141] on link "Control Room" at bounding box center [87, 144] width 24 height 6
click at [93, 141] on link "Control Room" at bounding box center [87, 144] width 24 height 6
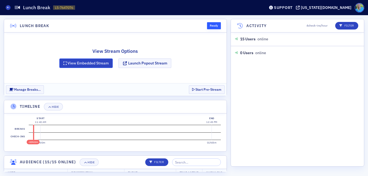
drag, startPoint x: 87, startPoint y: 66, endPoint x: 87, endPoint y: 49, distance: 17.1
click at [101, 109] on section "Lunch Break Ready View Stream Options View Embedded Stream Launch Popout Stream…" at bounding box center [115, 95] width 223 height 153
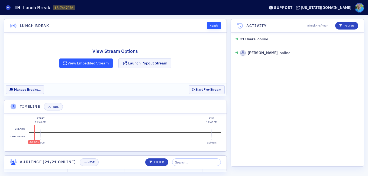
click at [91, 64] on button "View Embedded Stream" at bounding box center [86, 62] width 54 height 9
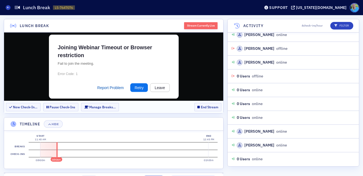
scroll to position [832, 0]
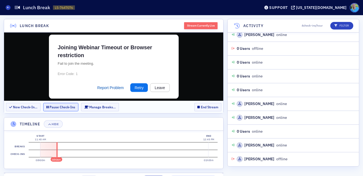
click at [64, 107] on button "Pause Check-Ins" at bounding box center [60, 107] width 35 height 8
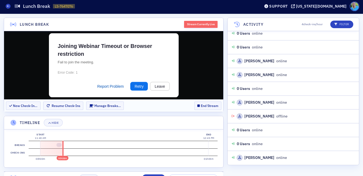
scroll to position [10, 0]
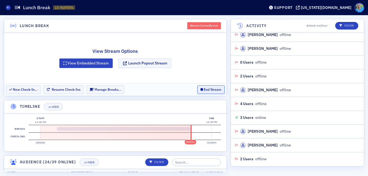
scroll to position [957, 0]
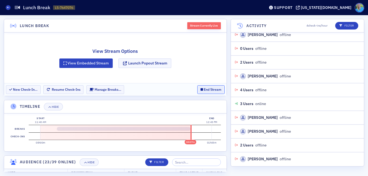
click at [209, 90] on button "End Stream" at bounding box center [210, 89] width 27 height 8
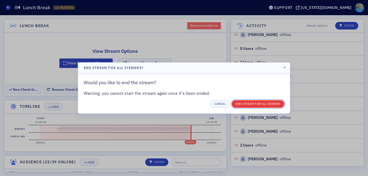
click at [247, 105] on button "End Stream for all Viewers" at bounding box center [257, 104] width 53 height 8
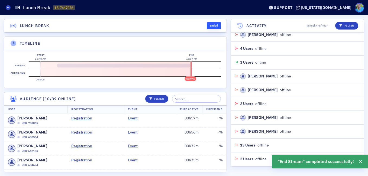
scroll to position [1026, 0]
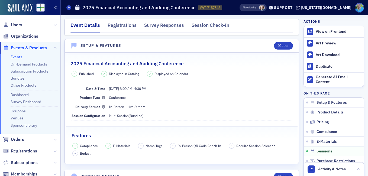
scroll to position [943, 0]
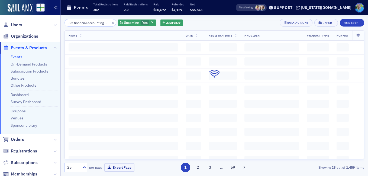
scroll to position [0, 9]
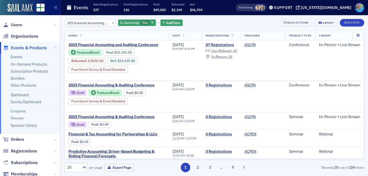
type input "2025 financial accounting and"
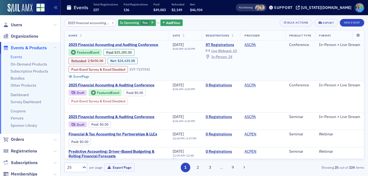
click at [121, 43] on span "2025 Financial Accounting and Auditing Conference" at bounding box center [113, 44] width 91 height 5
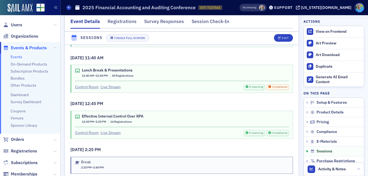
scroll to position [1001, 0]
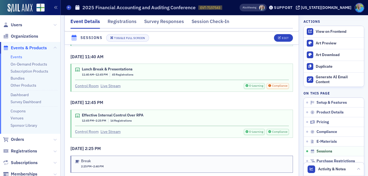
click at [93, 129] on link "Control Room" at bounding box center [87, 132] width 24 height 6
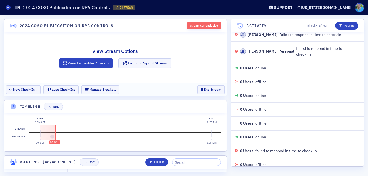
scroll to position [5512, 0]
